Goal: Task Accomplishment & Management: Manage account settings

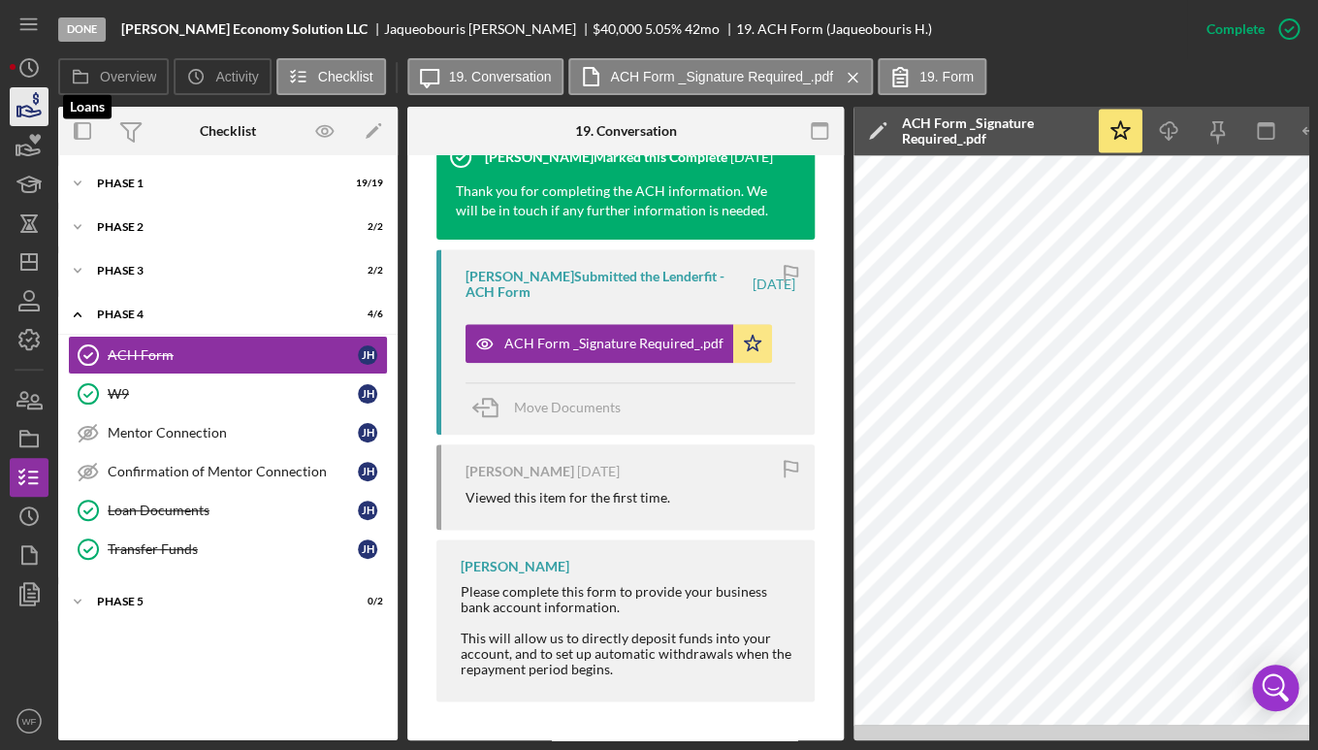
click at [37, 112] on icon "button" at bounding box center [30, 111] width 20 height 11
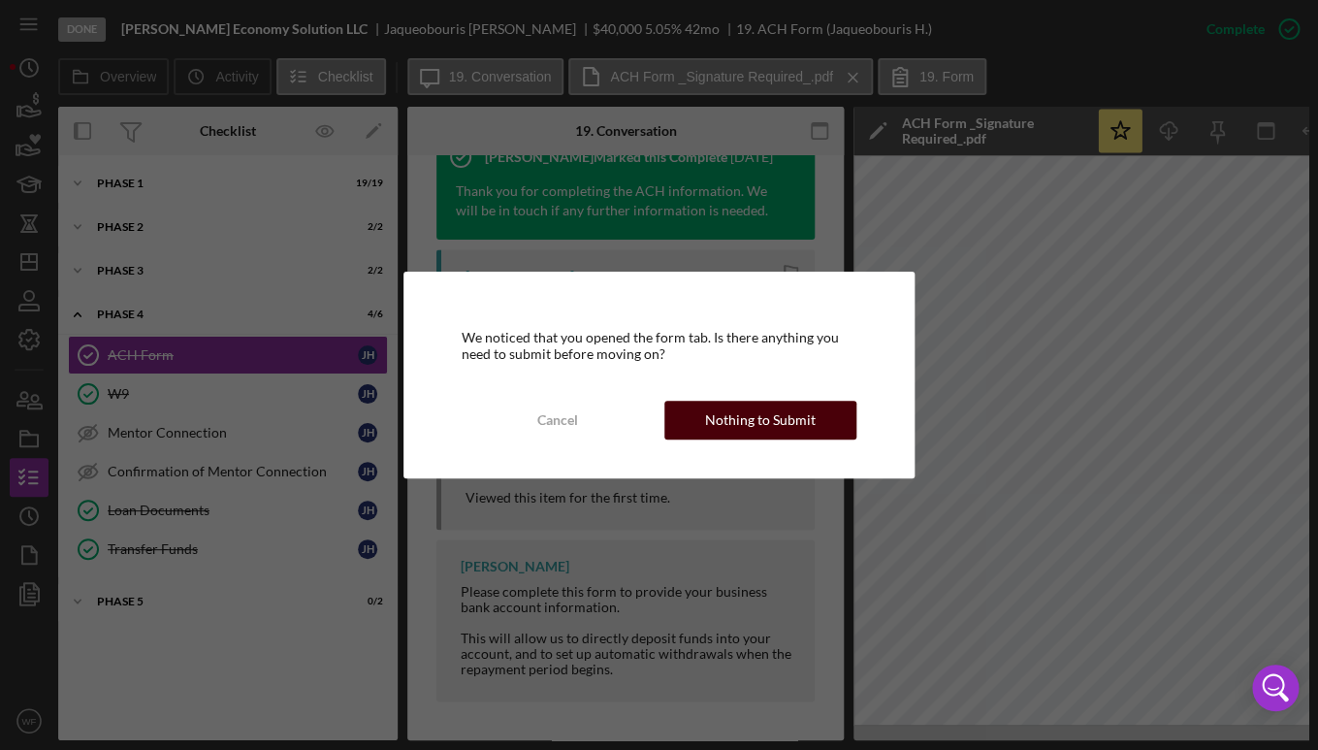
click at [785, 424] on div "Nothing to Submit" at bounding box center [760, 419] width 111 height 39
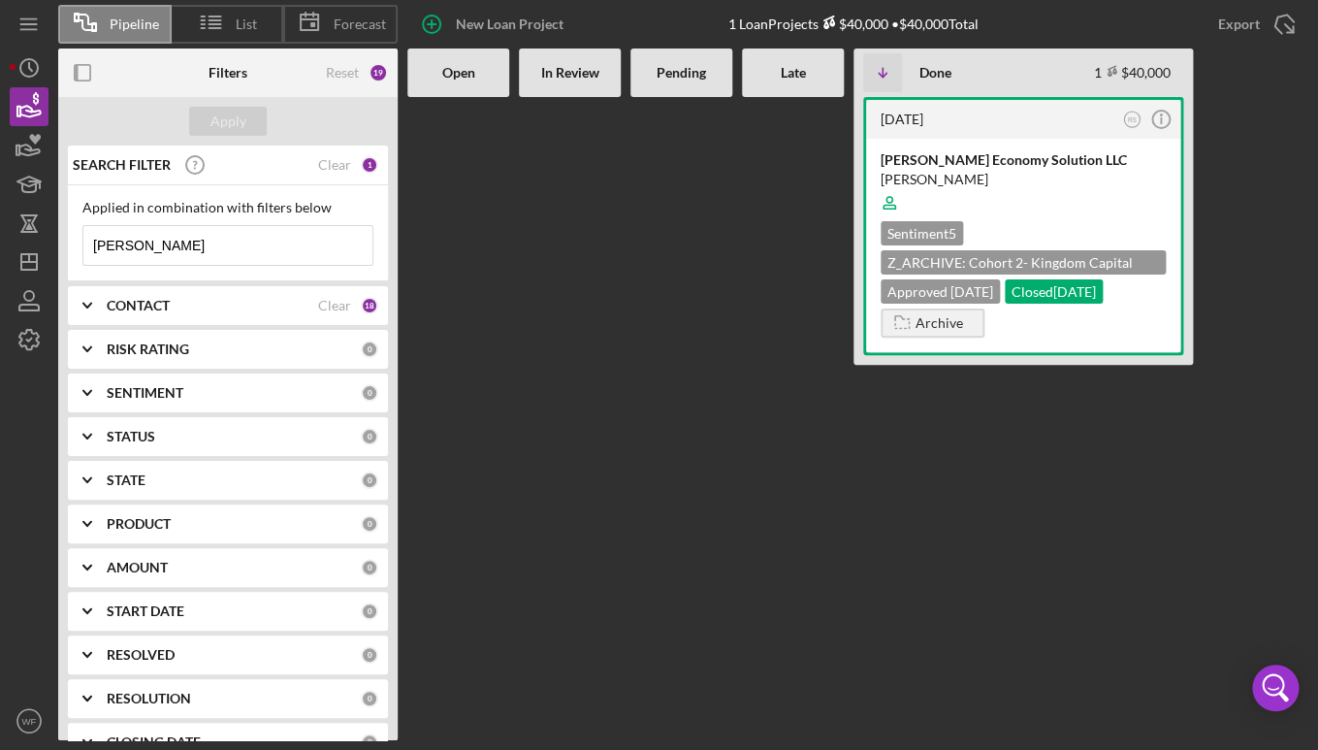
click at [153, 250] on input "[PERSON_NAME]" at bounding box center [227, 245] width 289 height 39
drag, startPoint x: 153, startPoint y: 250, endPoint x: -54, endPoint y: 250, distance: 207.5
click at [83, 250] on input "[PERSON_NAME]" at bounding box center [227, 245] width 289 height 39
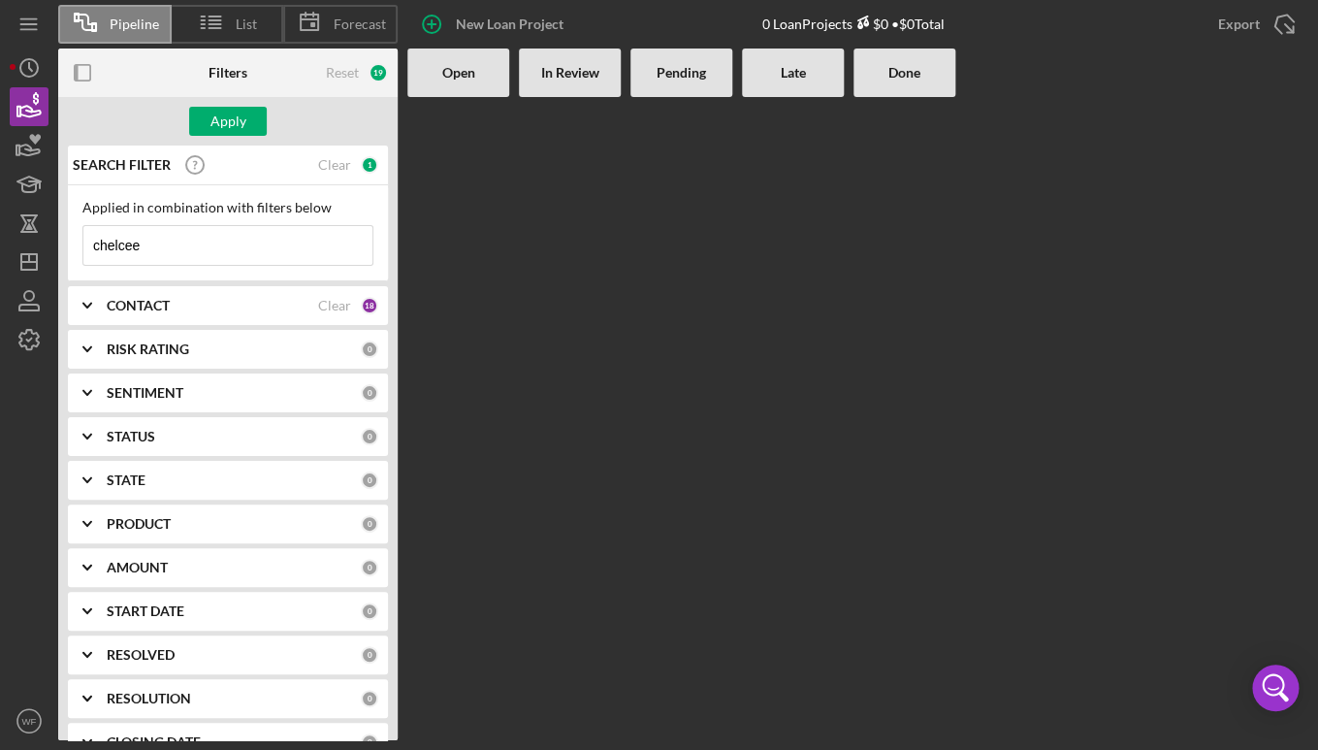
type input "chelcee"
click at [176, 310] on div "CONTACT" at bounding box center [212, 306] width 211 height 16
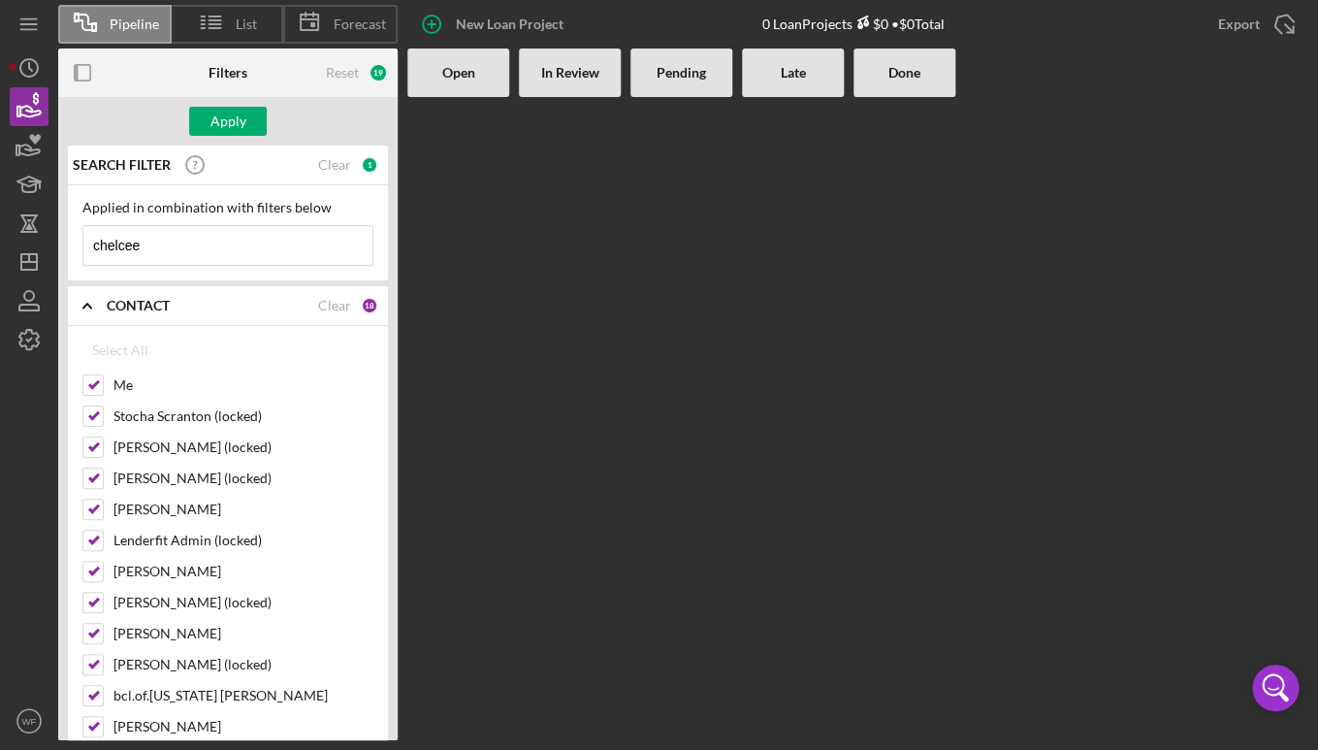
click at [264, 237] on input "chelcee" at bounding box center [227, 245] width 289 height 39
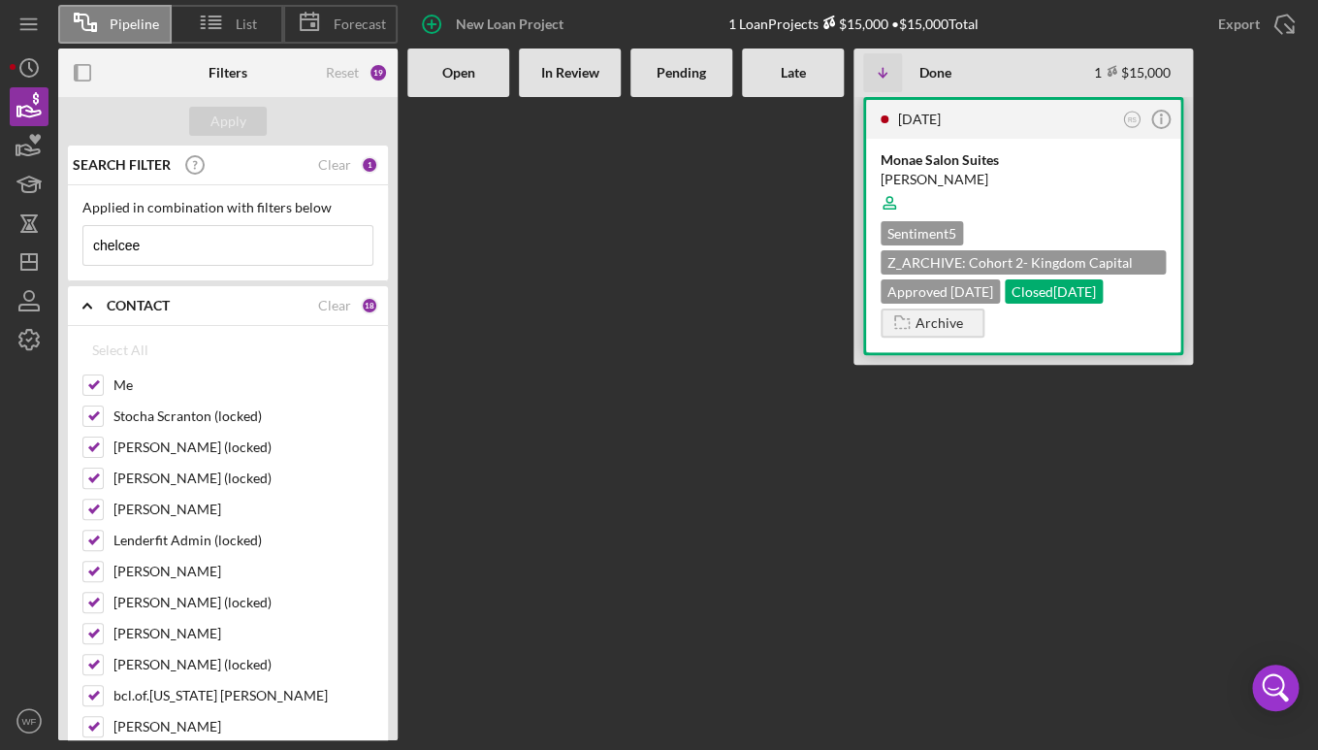
click at [943, 186] on div at bounding box center [1022, 202] width 285 height 37
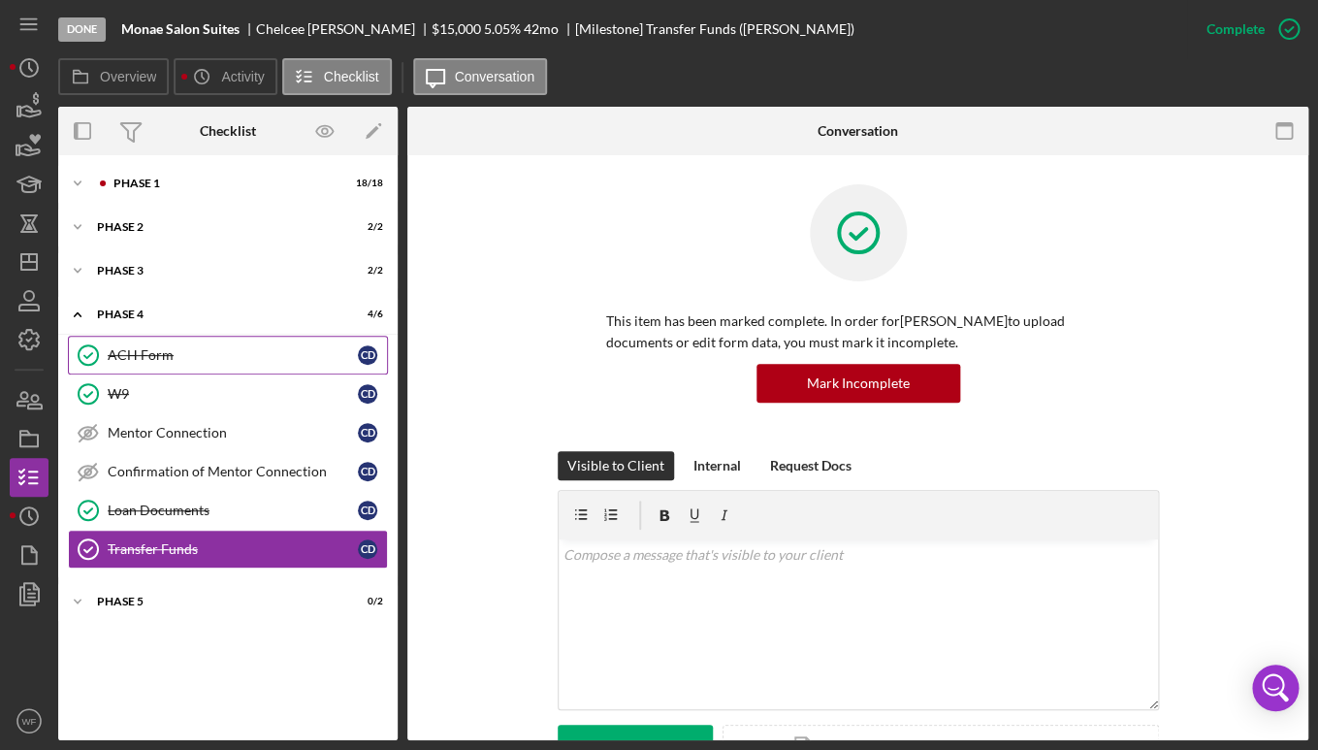
click at [182, 368] on link "ACH Form ACH Form C D" at bounding box center [228, 355] width 320 height 39
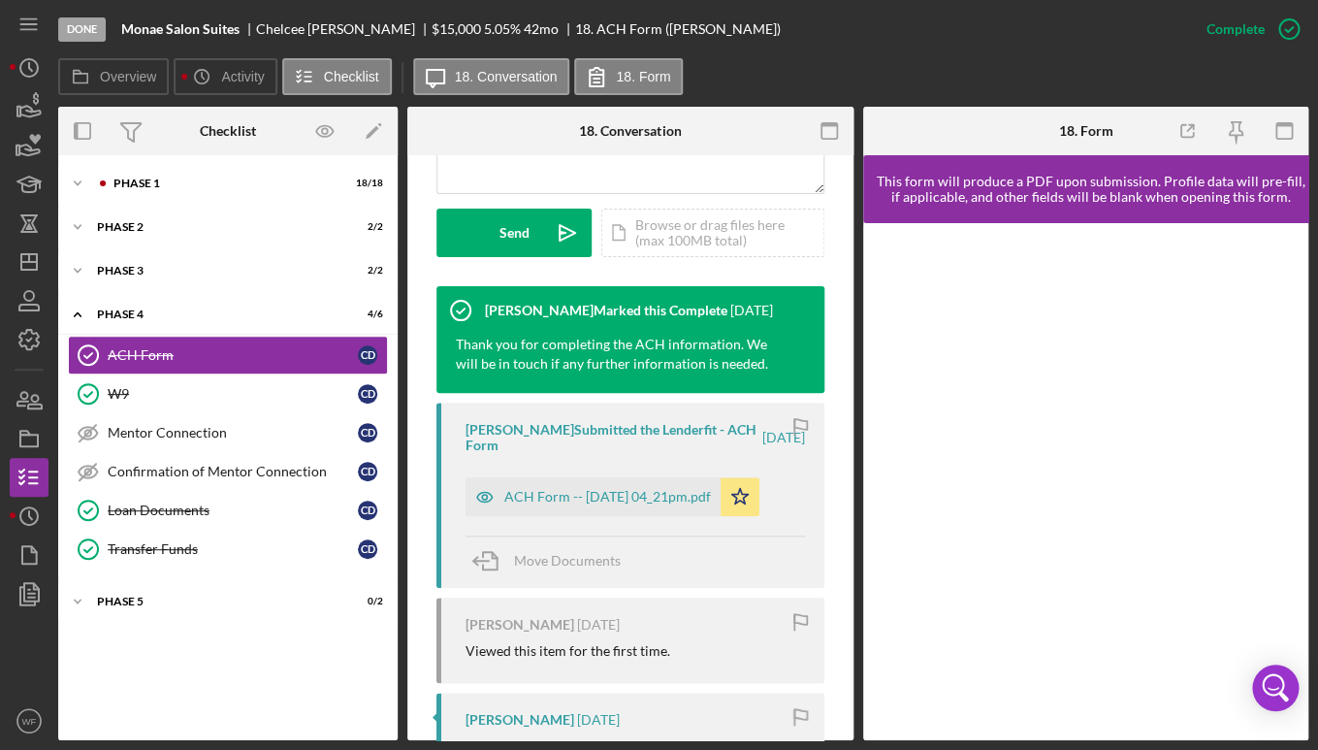
scroll to position [694, 0]
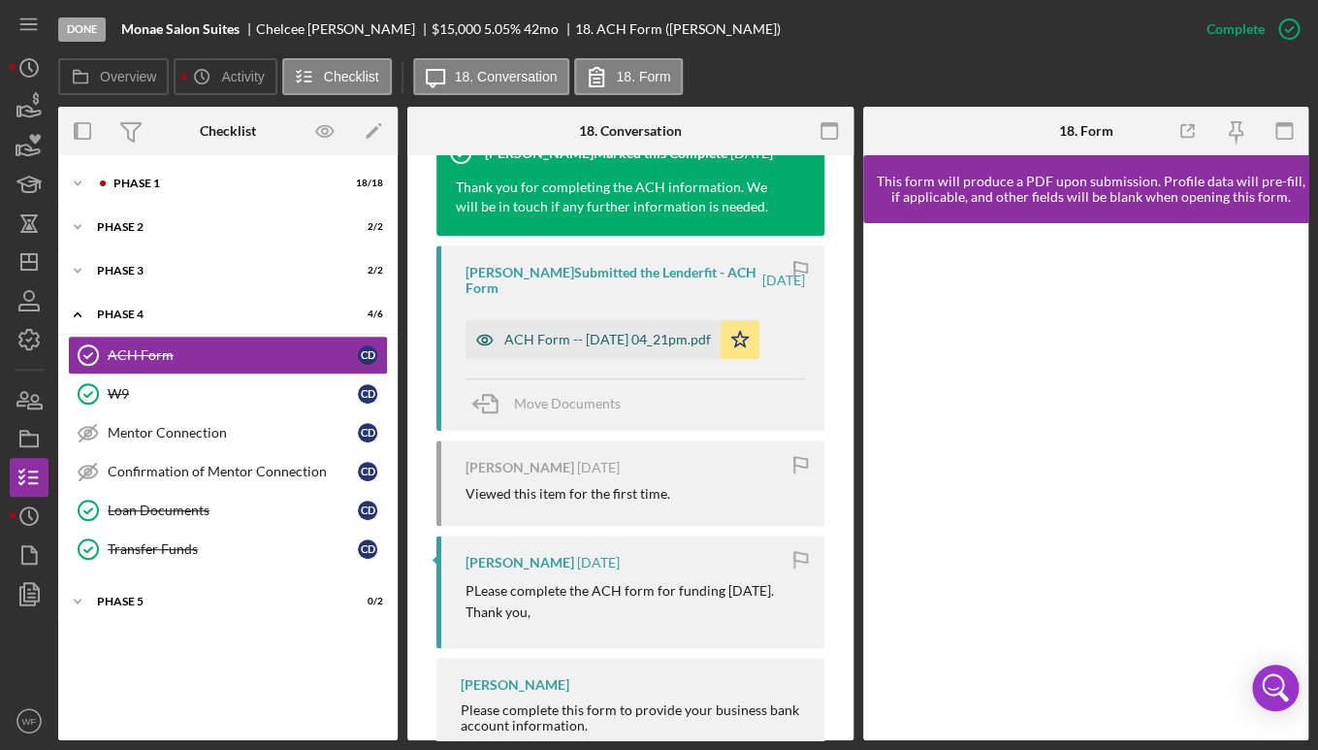
click at [537, 334] on div "ACH Form -- [DATE] 04_21pm.pdf" at bounding box center [607, 340] width 207 height 16
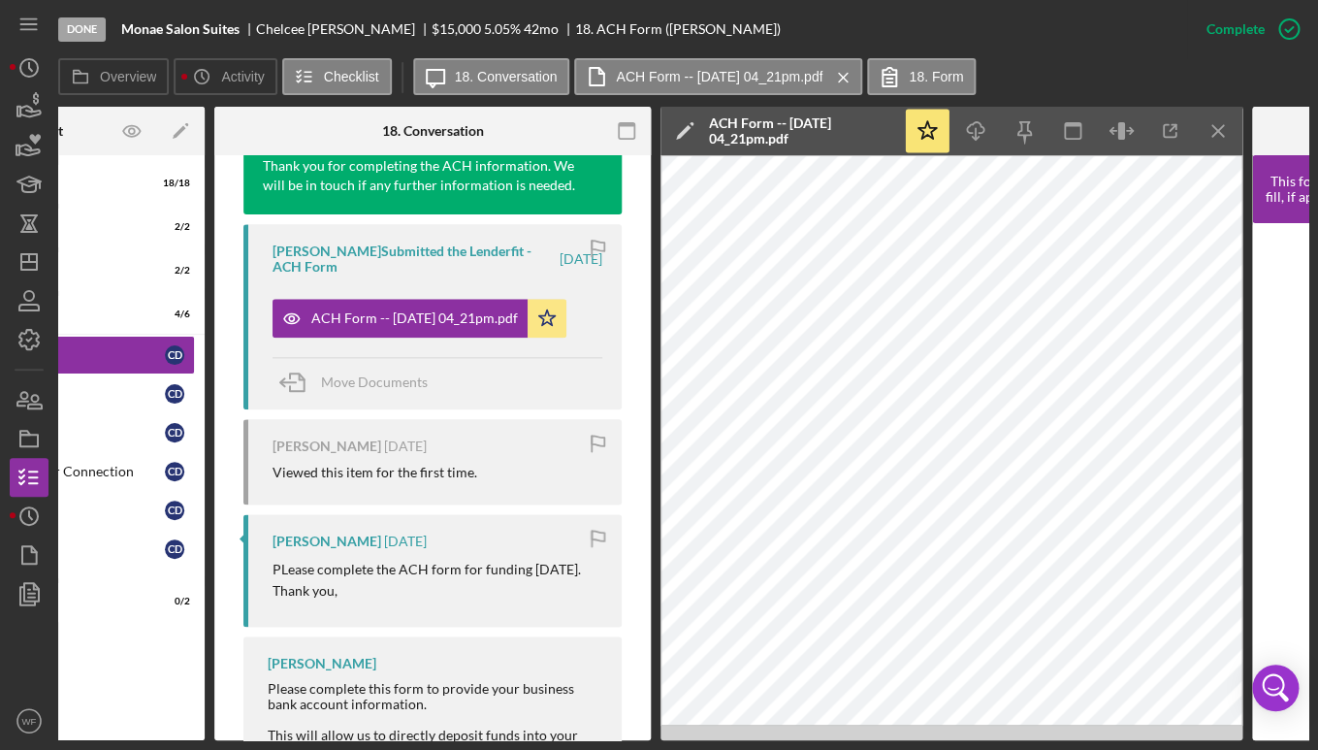
scroll to position [0, 344]
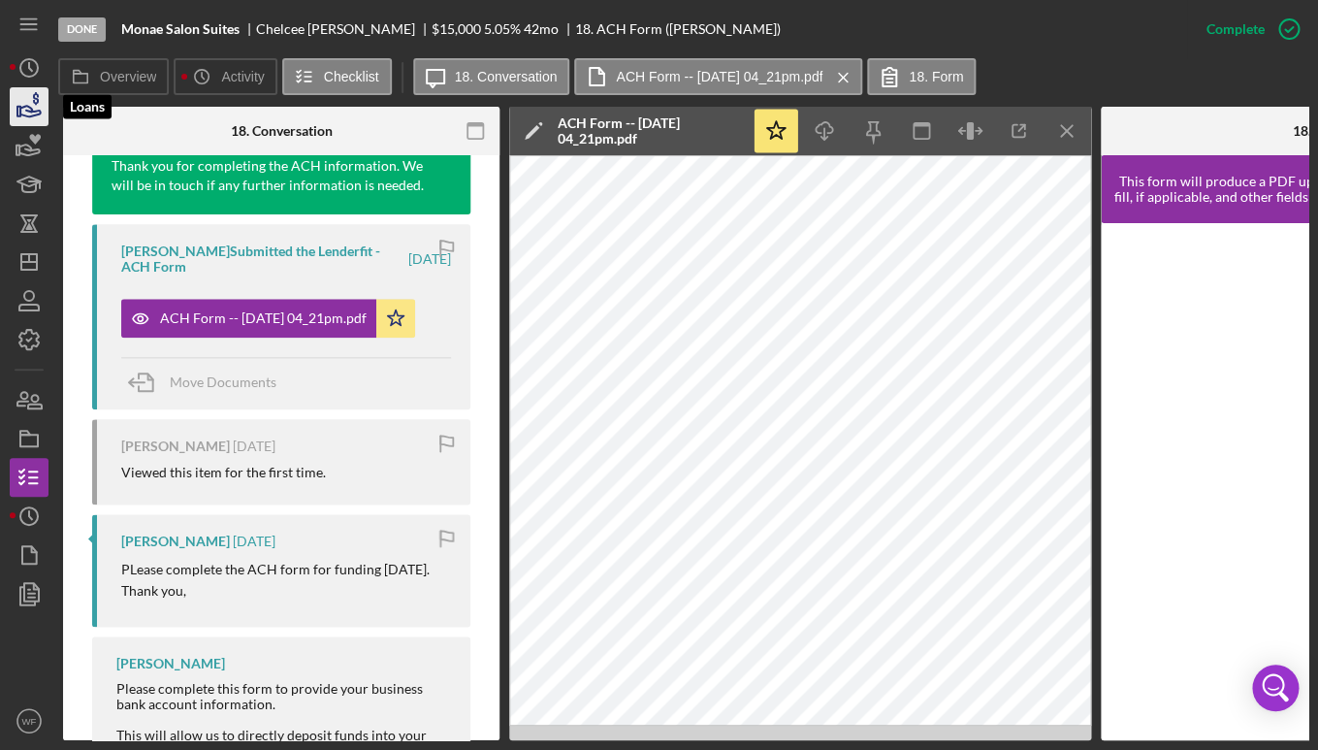
click at [40, 112] on icon "button" at bounding box center [30, 111] width 20 height 11
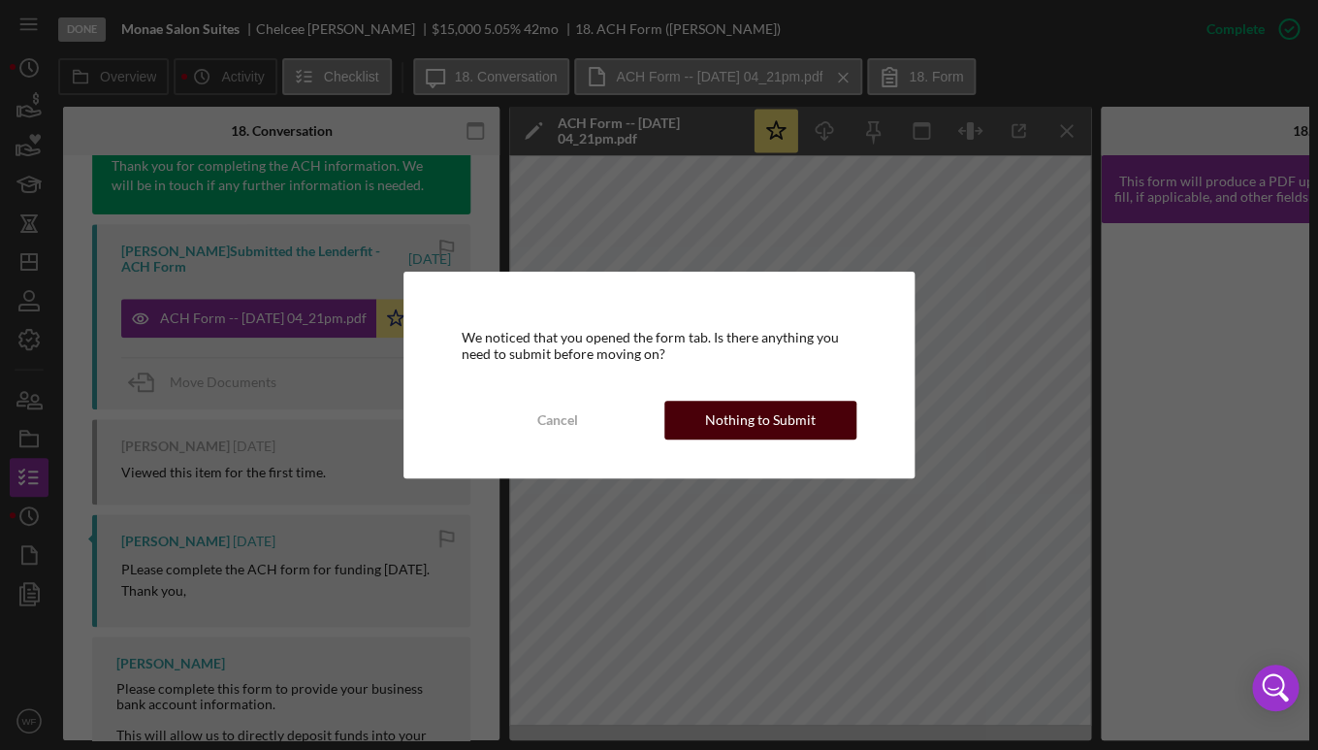
click at [783, 420] on div "Nothing to Submit" at bounding box center [760, 419] width 111 height 39
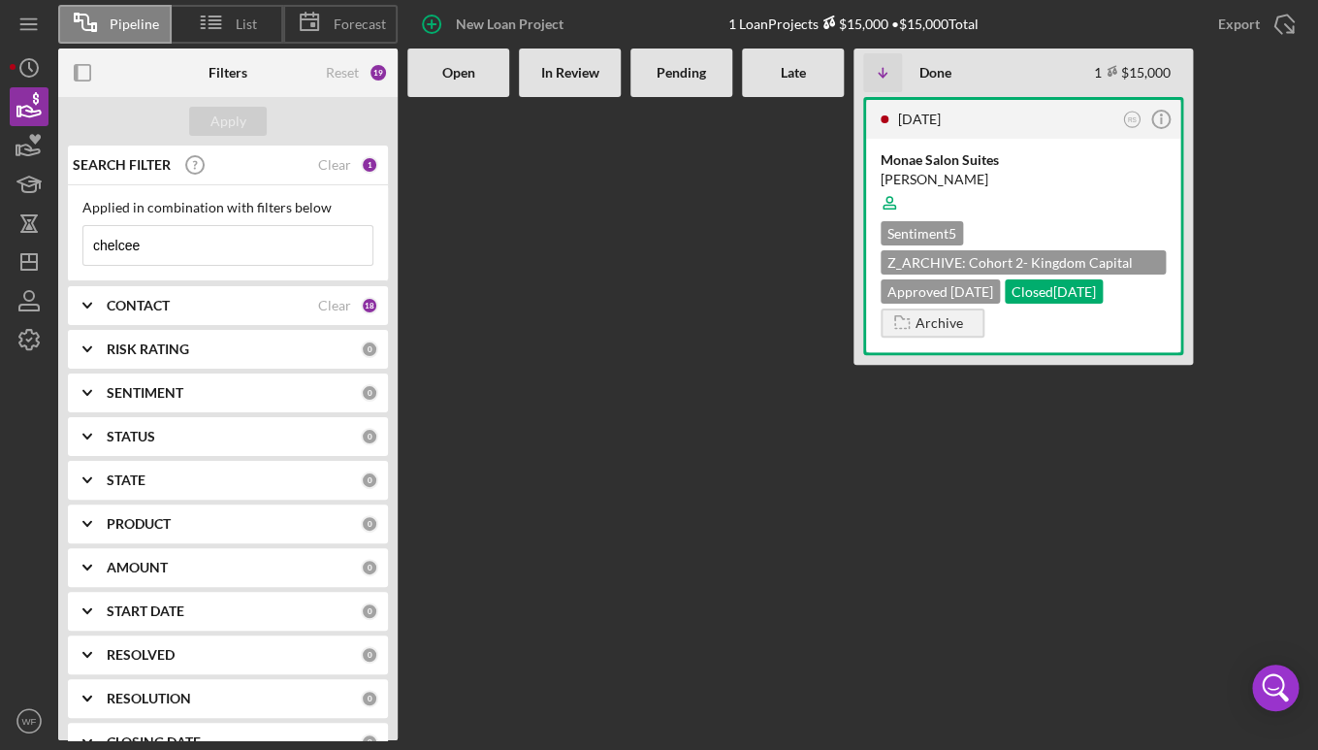
click at [171, 251] on input "chelcee" at bounding box center [227, 245] width 289 height 39
type input "c"
type input "[PERSON_NAME]"
click at [1093, 149] on div "Moses Construction & Remodeling [PERSON_NAME] Sentiment 5 Z_ARCHIVE: Cohort 2- …" at bounding box center [1023, 245] width 314 height 213
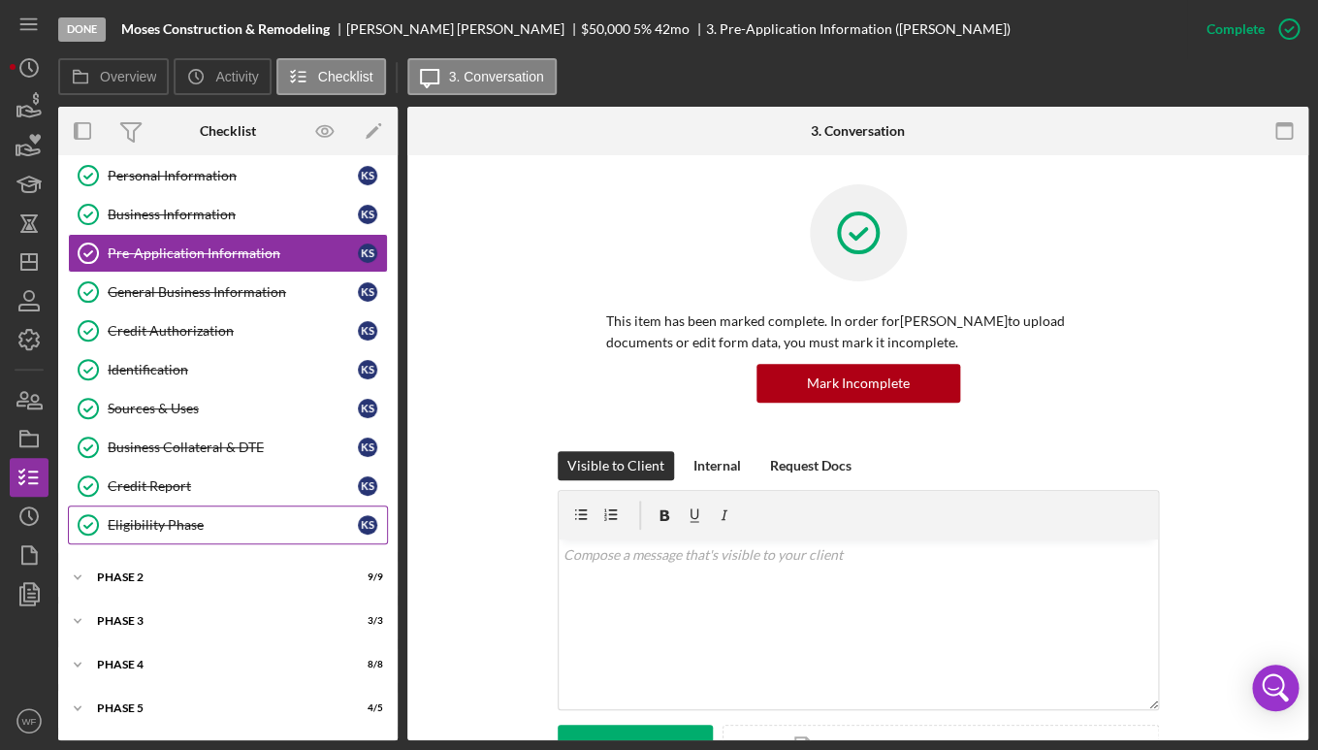
scroll to position [90, 0]
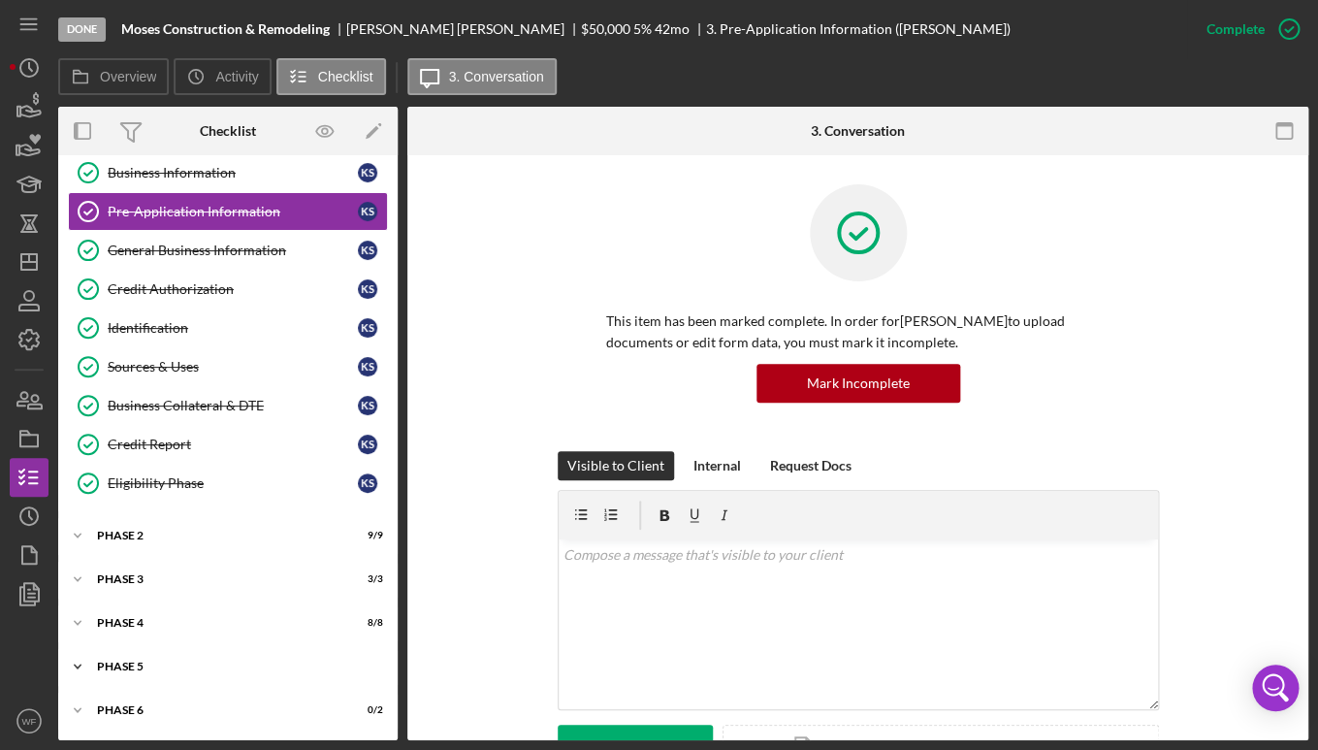
click at [162, 657] on div "Icon/Expander Phase 5 4 / 5" at bounding box center [227, 666] width 339 height 39
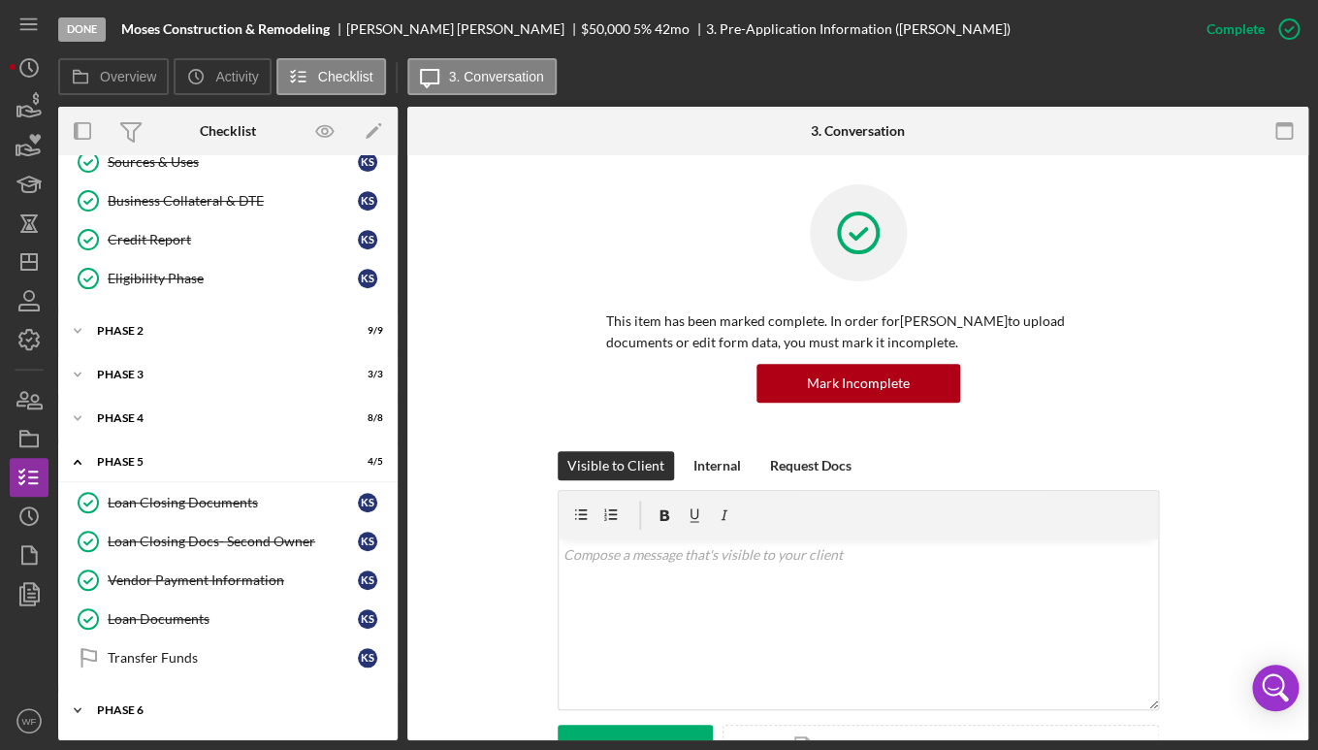
click at [176, 715] on div "Phase 6" at bounding box center [235, 710] width 276 height 12
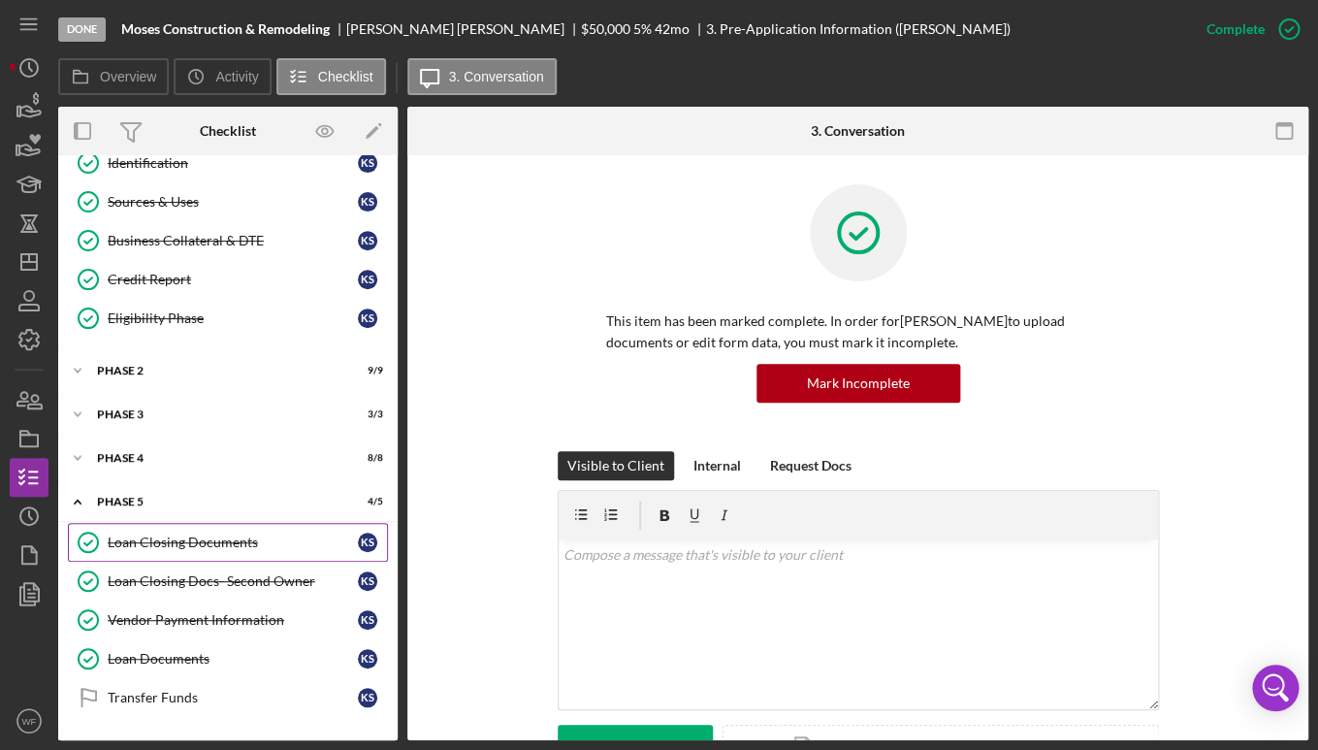
scroll to position [259, 0]
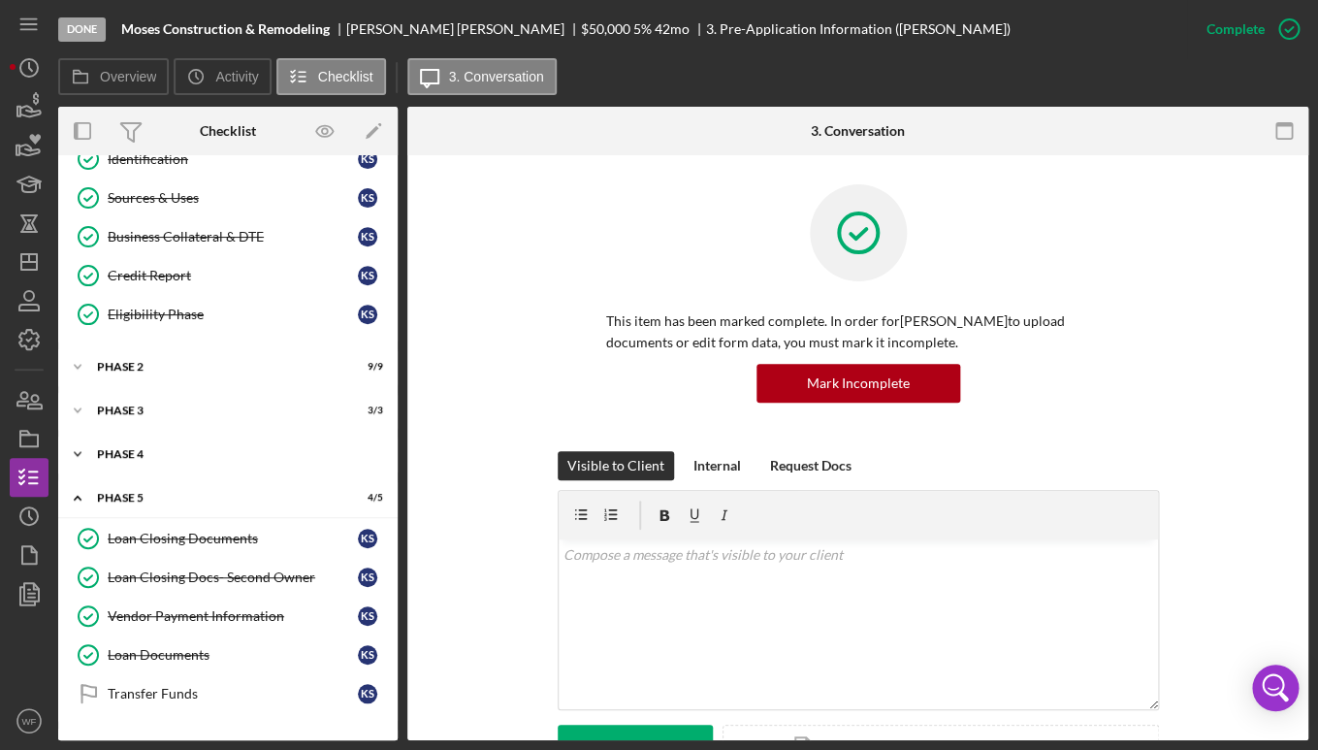
click at [174, 448] on div "Icon/Expander Phase 4 8 / 8" at bounding box center [227, 453] width 339 height 39
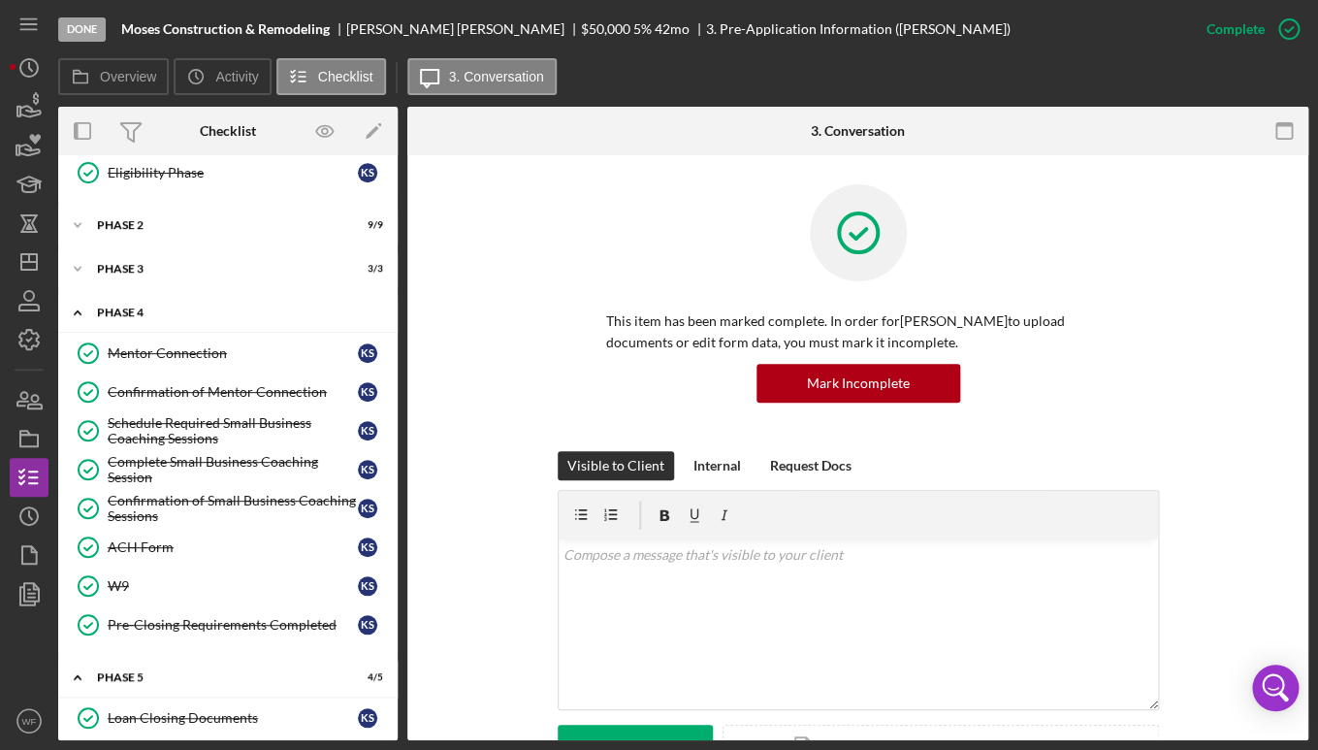
scroll to position [401, 0]
click at [172, 533] on link "ACH Form ACH Form K S" at bounding box center [228, 546] width 320 height 39
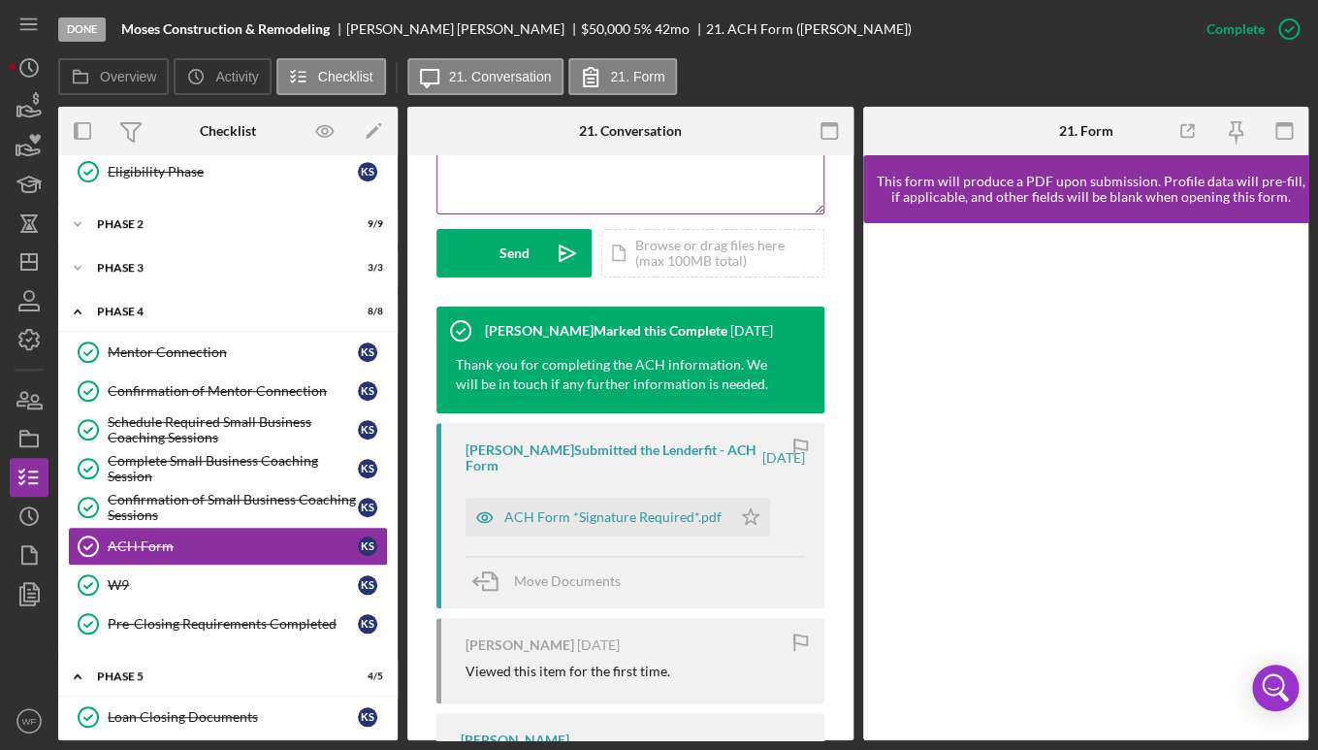
scroll to position [690, 0]
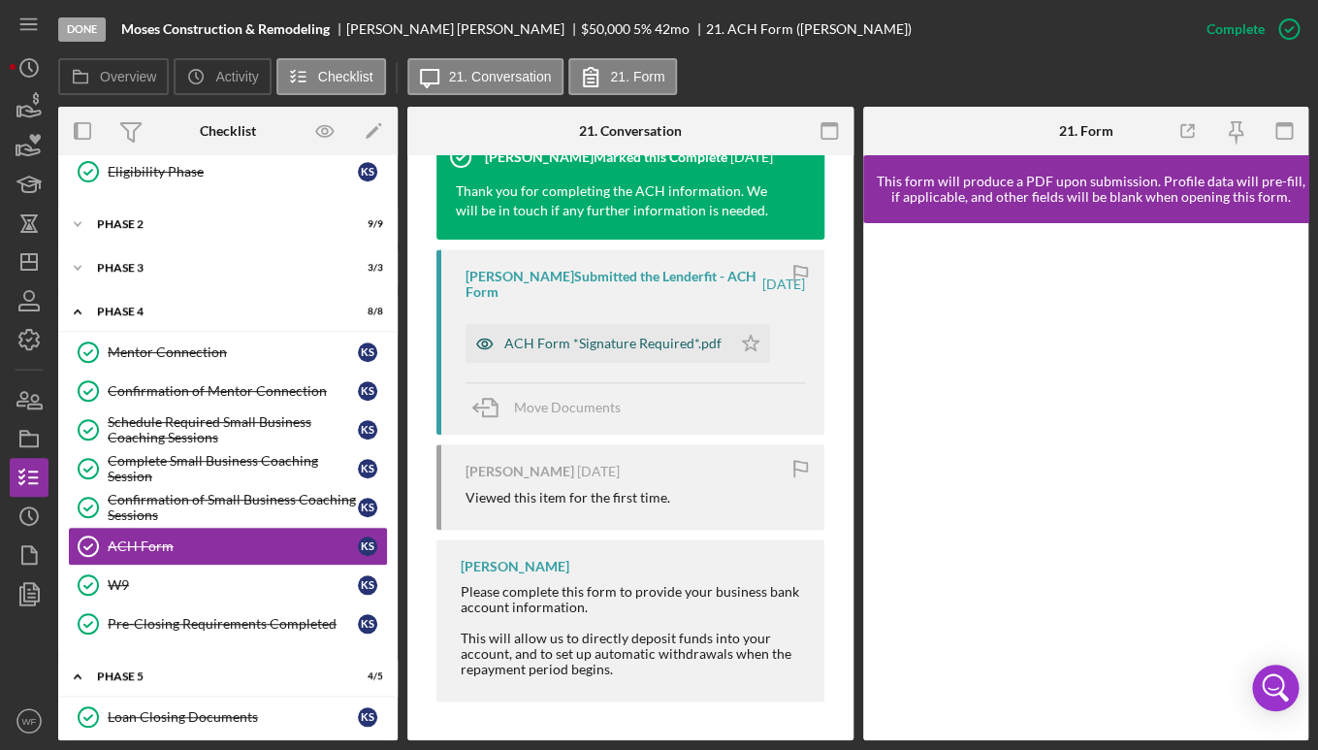
click at [599, 339] on div "ACH Form *Signature Required*.pdf" at bounding box center [612, 344] width 217 height 16
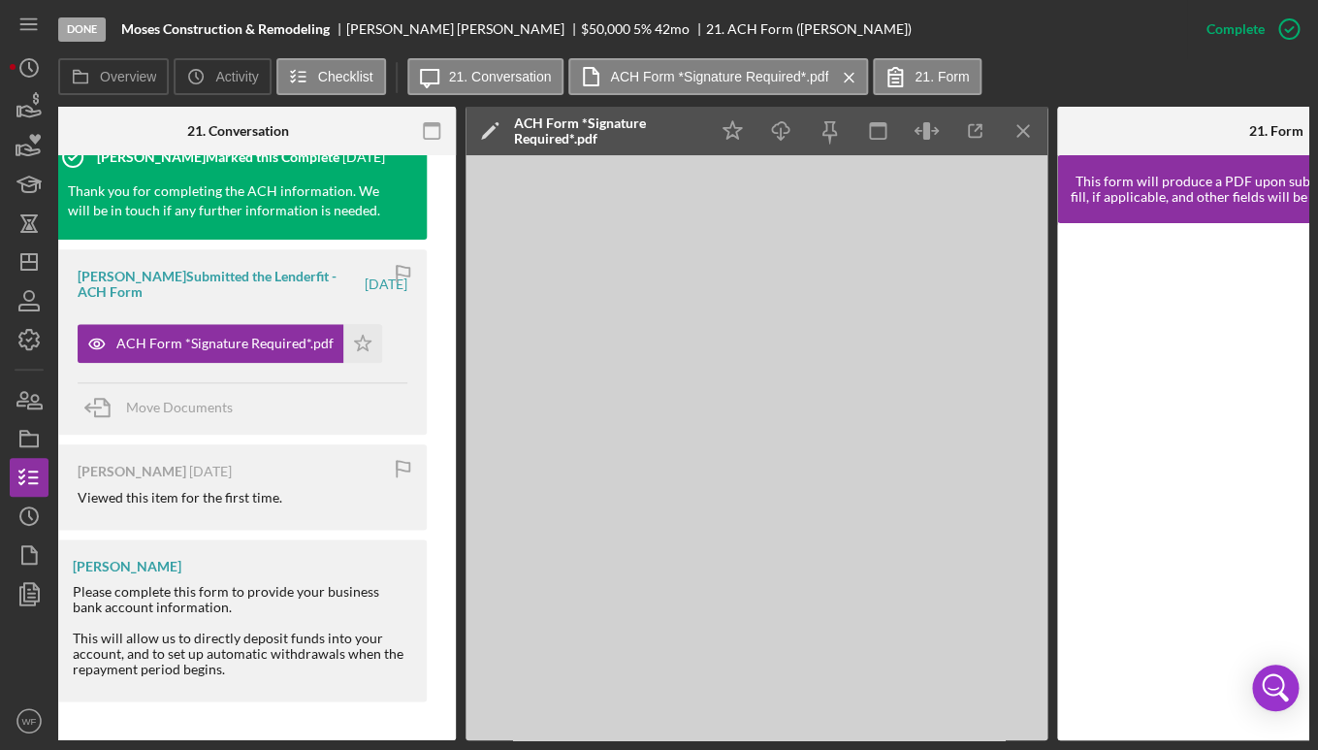
scroll to position [0, 390]
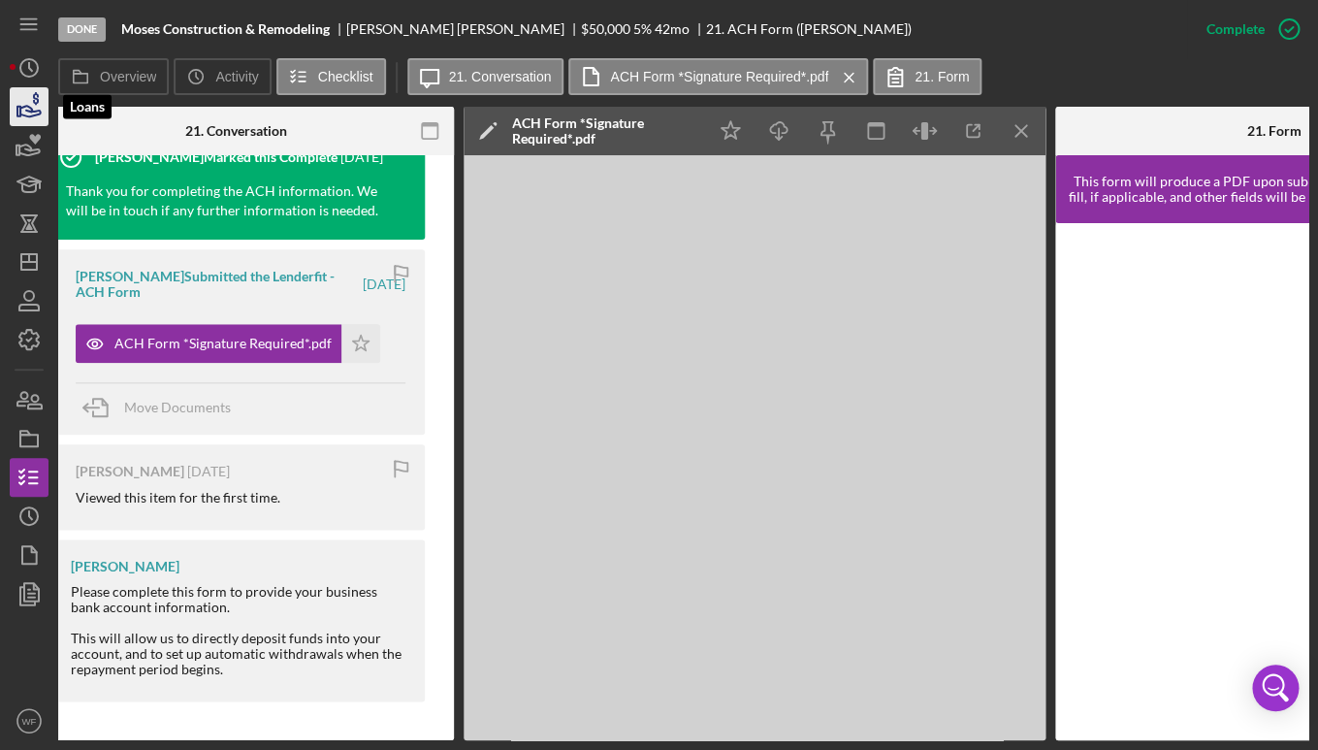
click at [15, 103] on icon "button" at bounding box center [29, 106] width 48 height 48
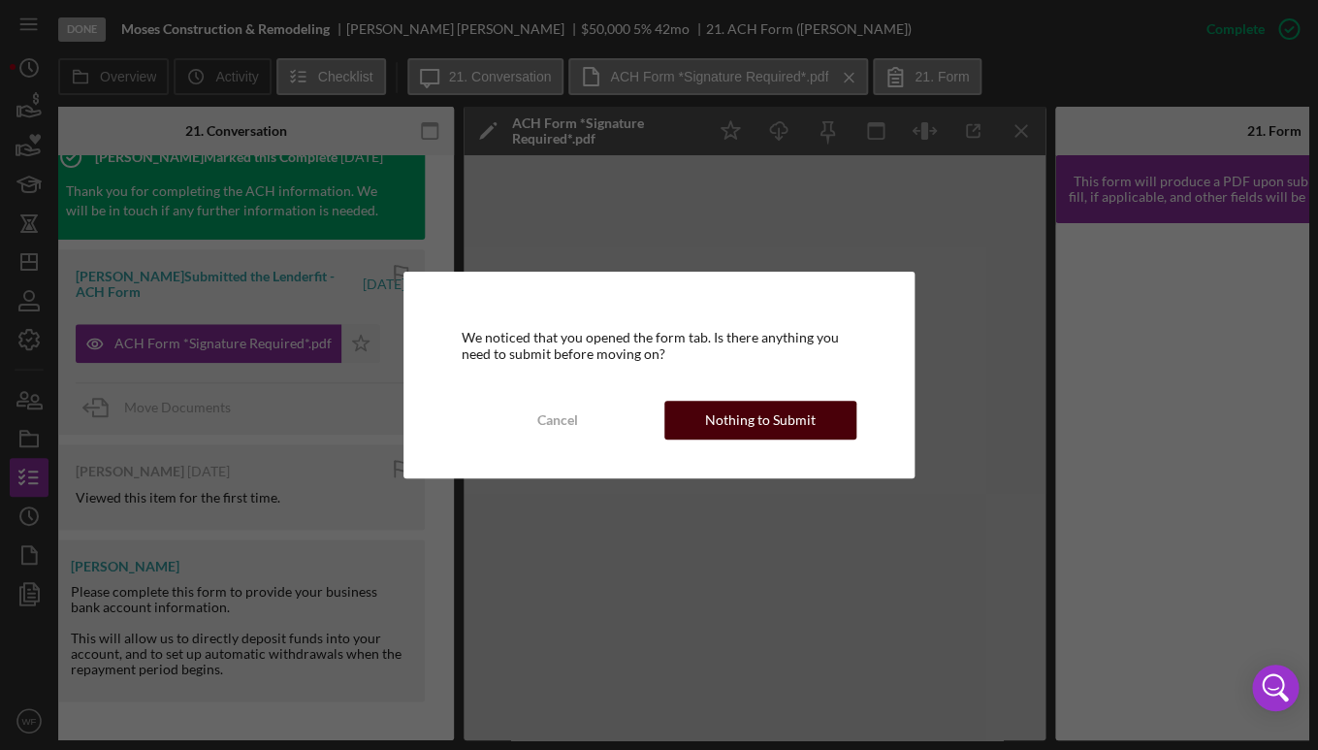
click at [732, 433] on div "Nothing to Submit" at bounding box center [760, 419] width 111 height 39
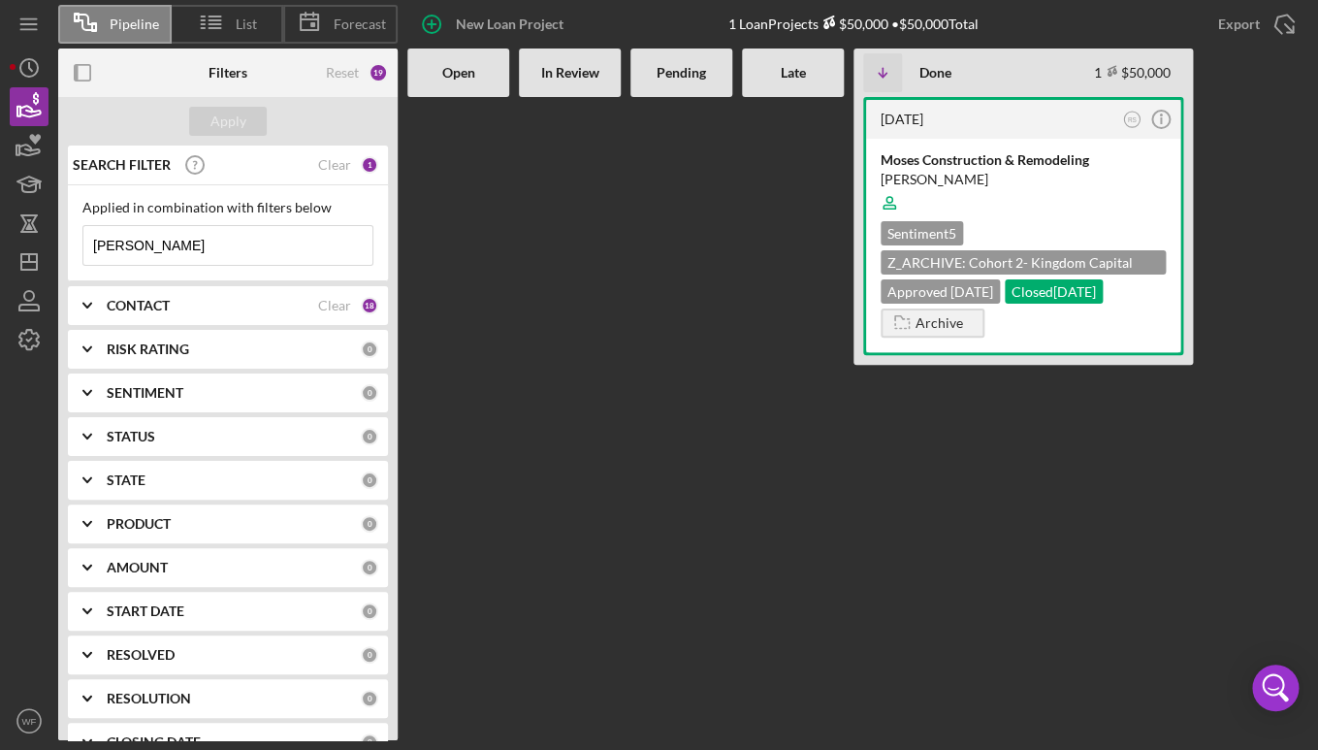
click at [256, 241] on input "[PERSON_NAME]" at bounding box center [227, 245] width 289 height 39
click at [117, 241] on input "[PERSON_NAME]" at bounding box center [227, 245] width 289 height 39
drag, startPoint x: 148, startPoint y: 243, endPoint x: -39, endPoint y: 243, distance: 187.1
click at [83, 243] on input "[PERSON_NAME]" at bounding box center [227, 245] width 289 height 39
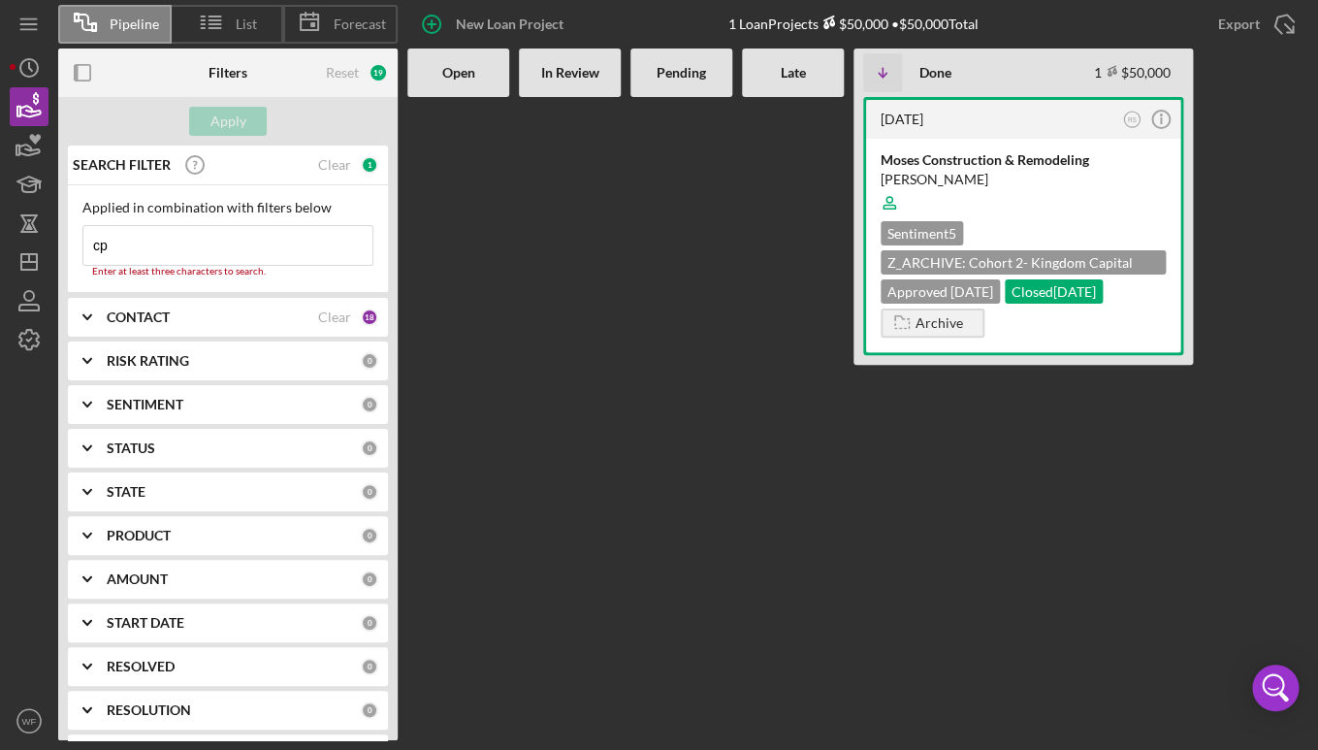
type input "c"
type input "o"
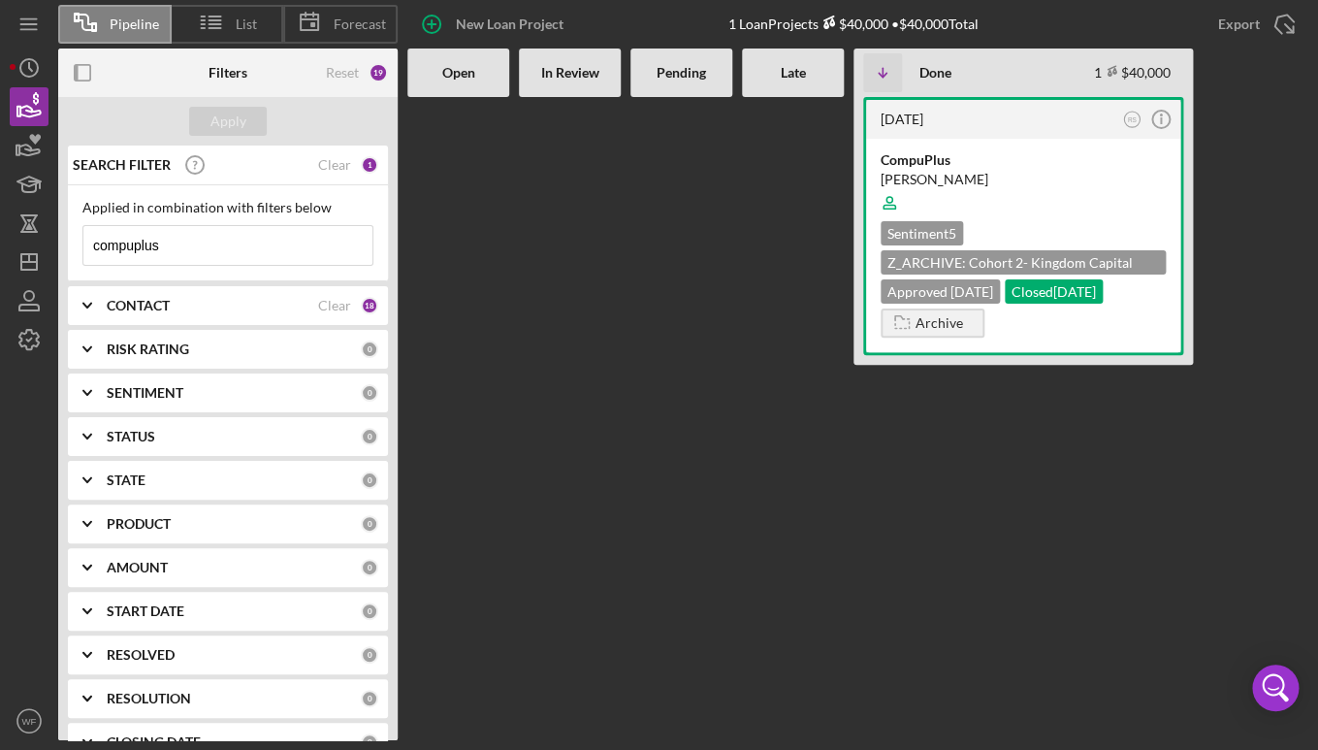
scroll to position [80, 0]
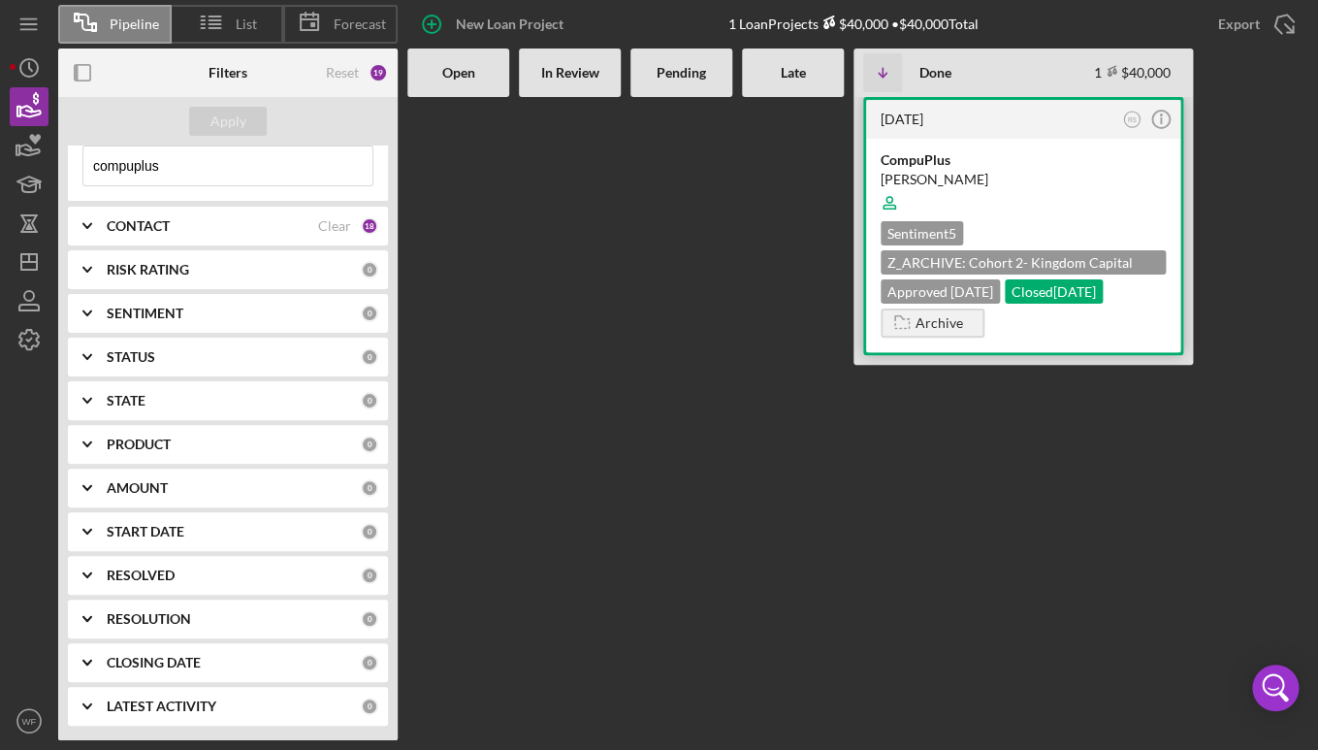
type input "compuplus"
click at [1035, 234] on div "Sentiment 5 Z_ARCHIVE: Cohort 2- Kingdom Capital Network $40,000 Approved [DATE…" at bounding box center [1022, 262] width 285 height 82
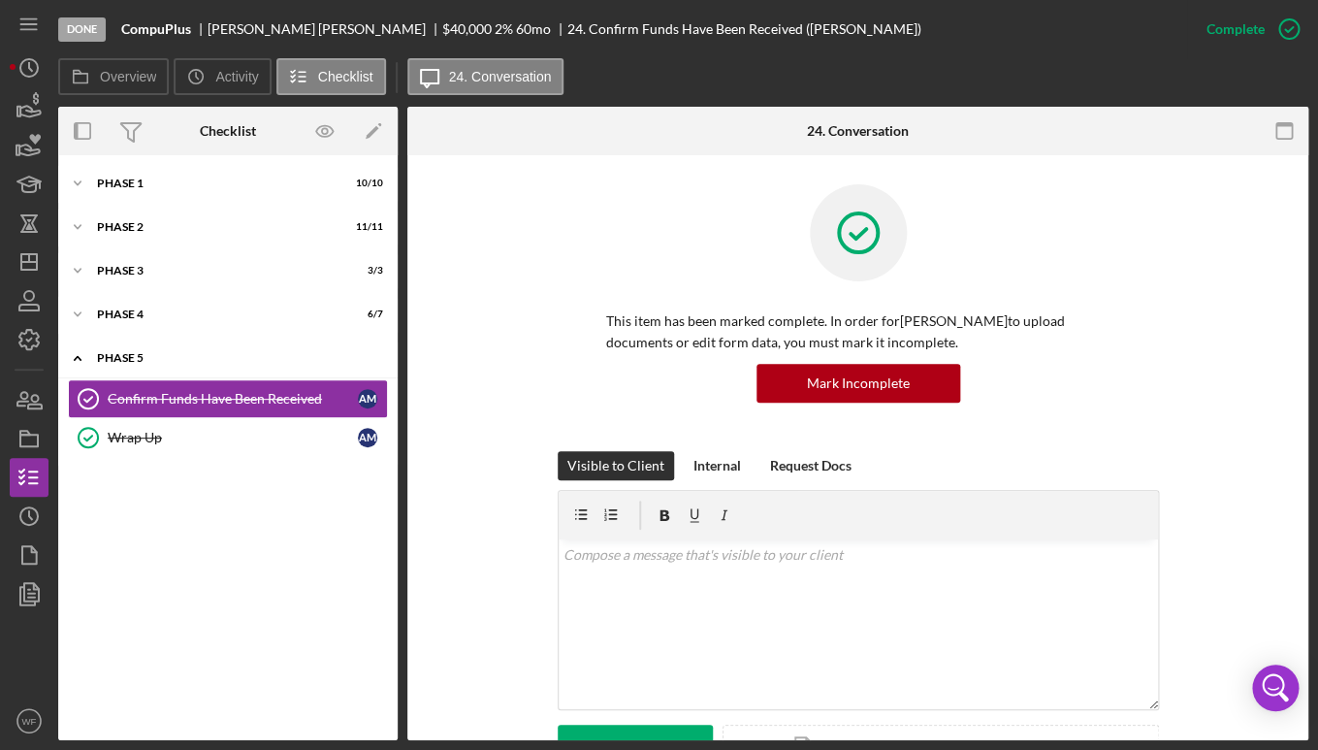
click at [142, 349] on div "Icon/Expander Phase 5 2 / 2" at bounding box center [227, 358] width 339 height 40
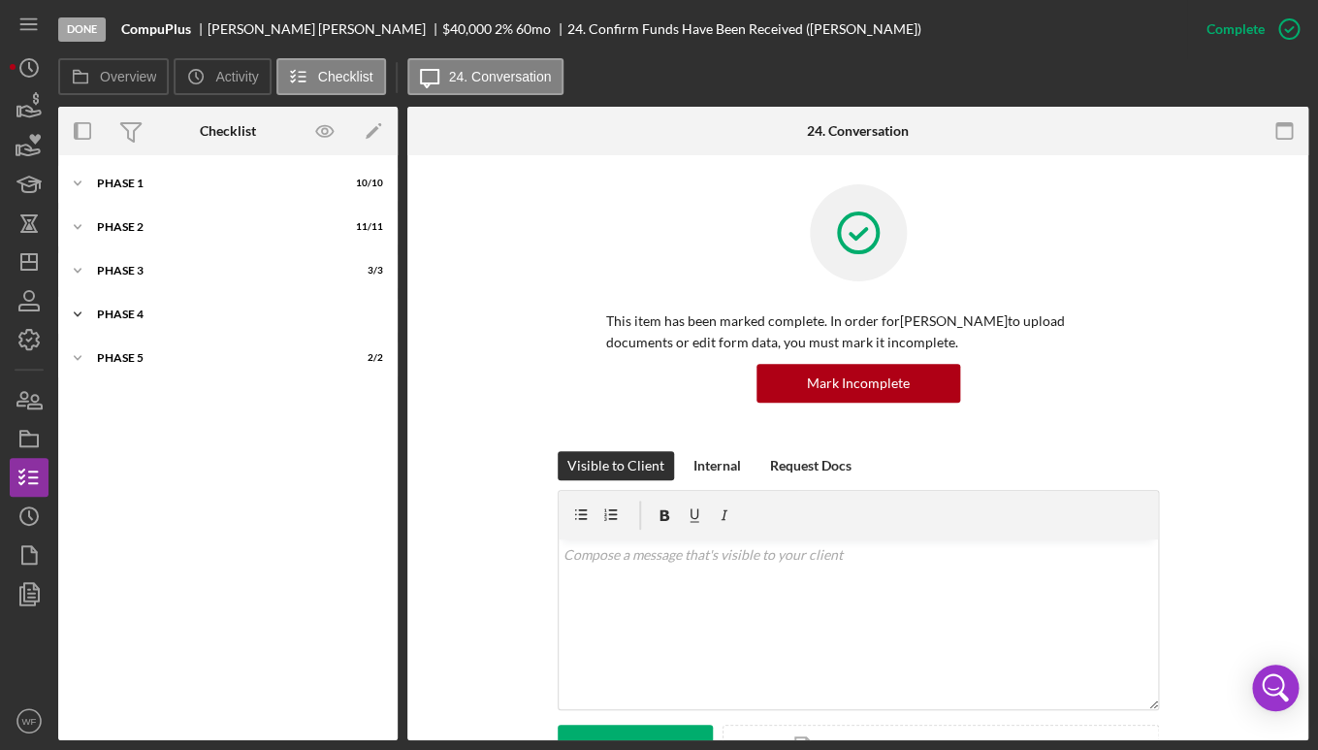
click at [132, 305] on div "Icon/Expander Phase 4 6 / 7" at bounding box center [227, 314] width 339 height 39
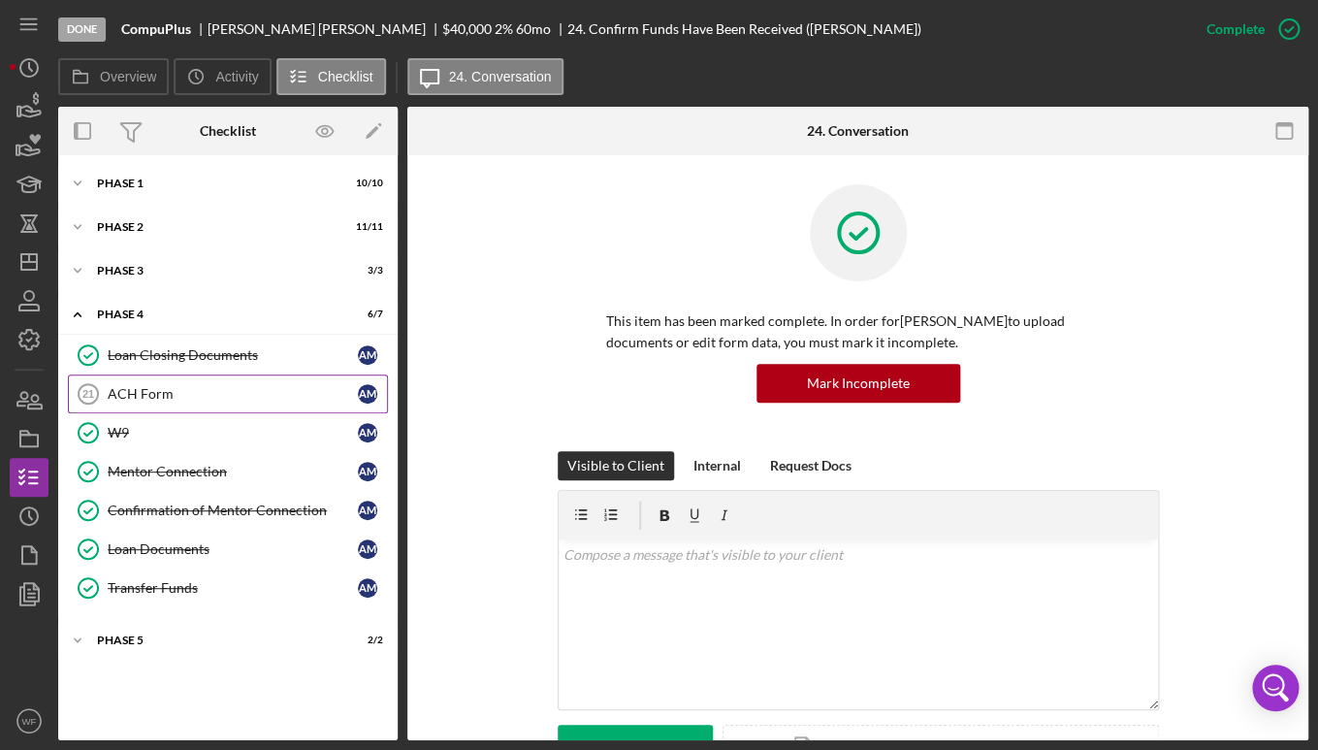
click at [160, 379] on link "ACH Form 21 ACH Form A M" at bounding box center [228, 393] width 320 height 39
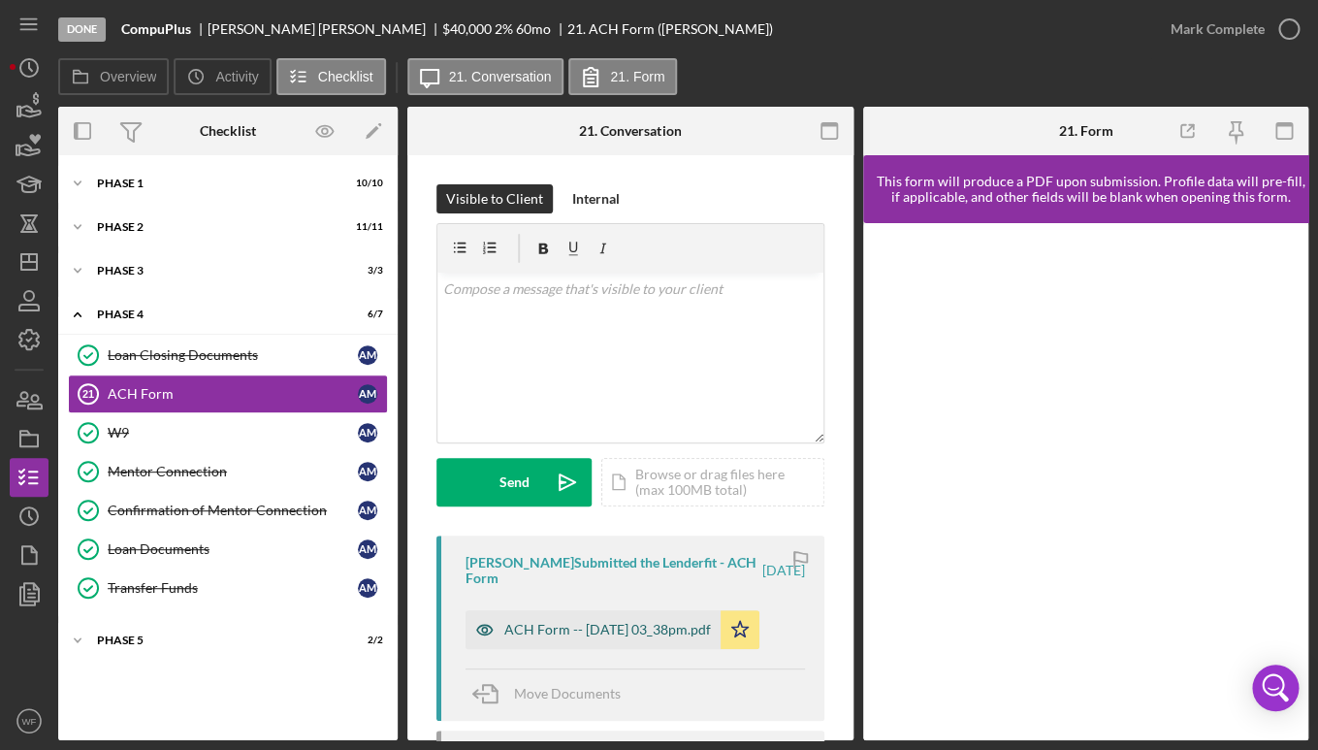
click at [557, 637] on div "ACH Form -- [DATE] 03_38pm.pdf" at bounding box center [607, 630] width 207 height 16
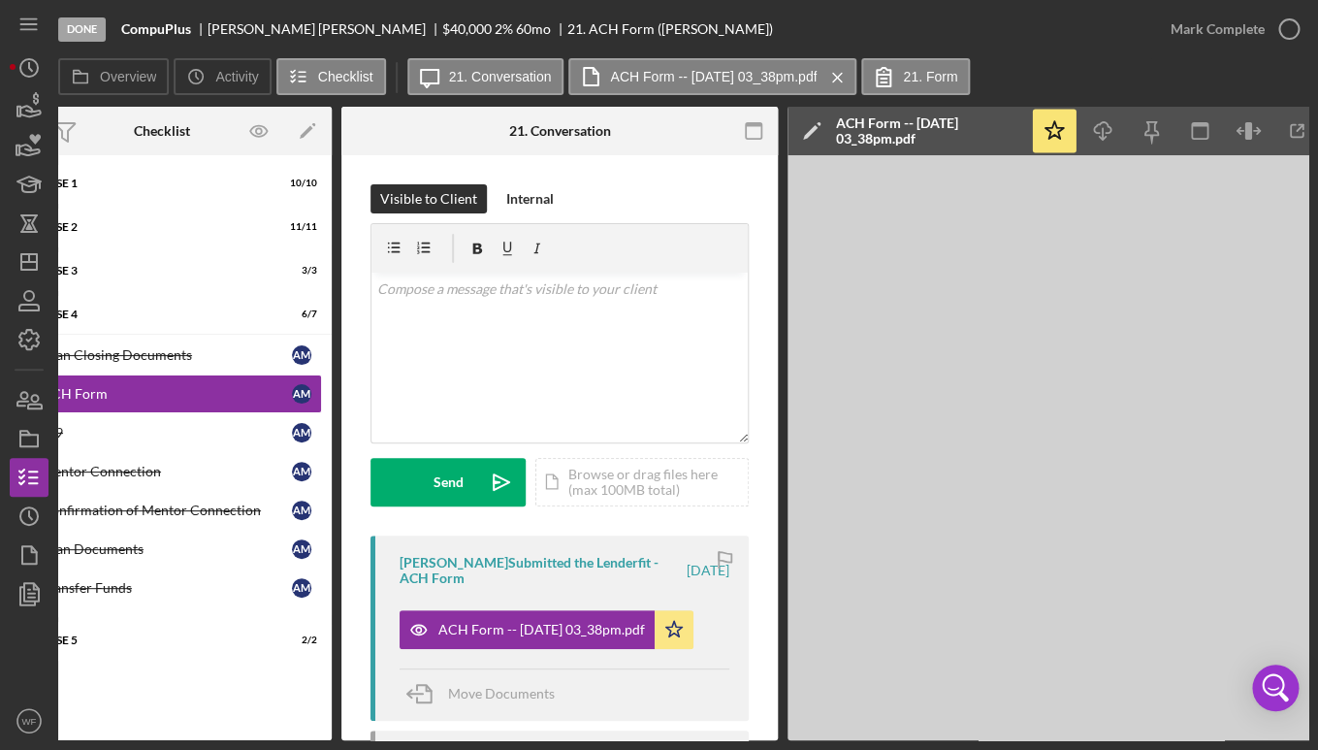
scroll to position [0, 77]
